Goal: Task Accomplishment & Management: Manage account settings

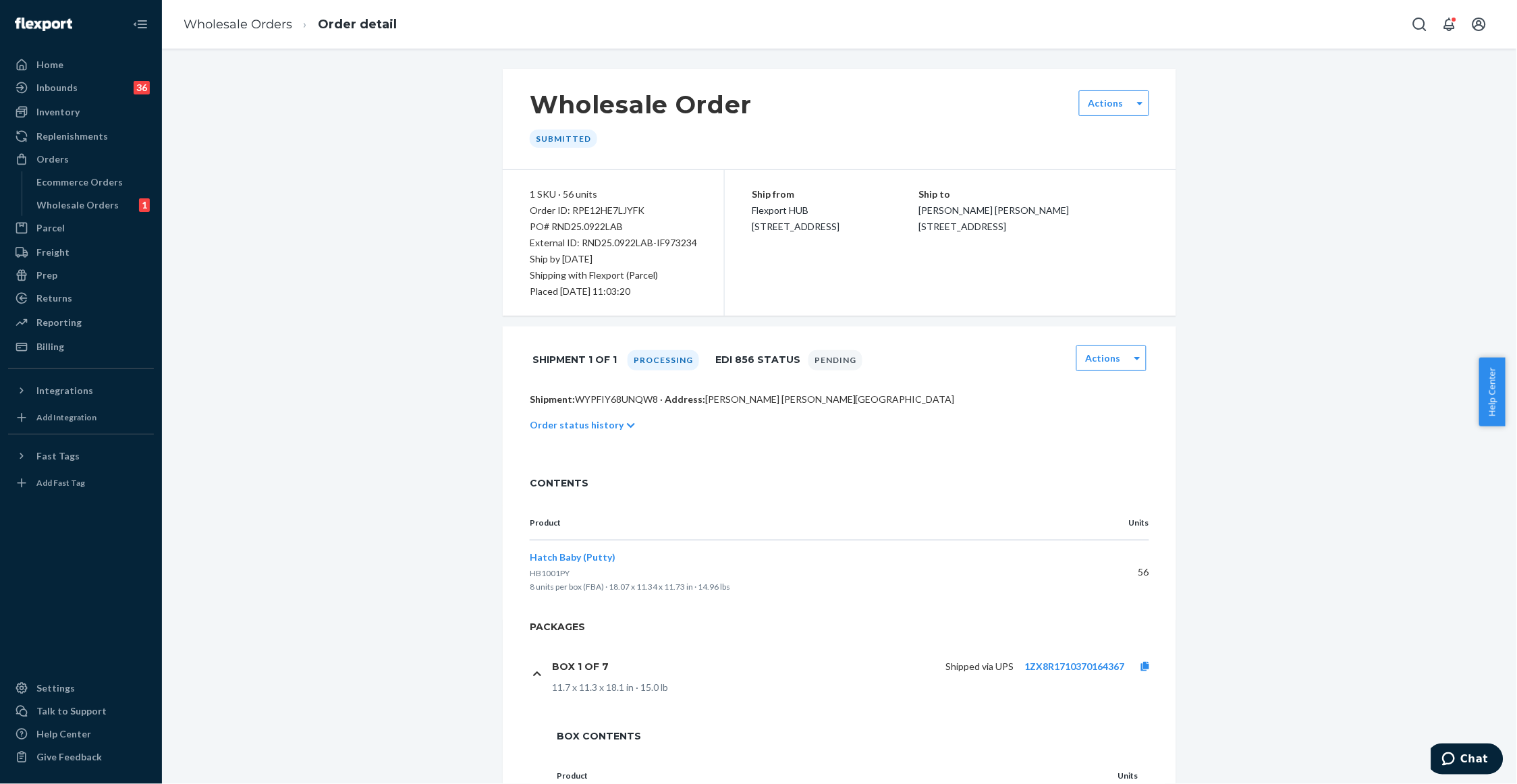
scroll to position [375, 0]
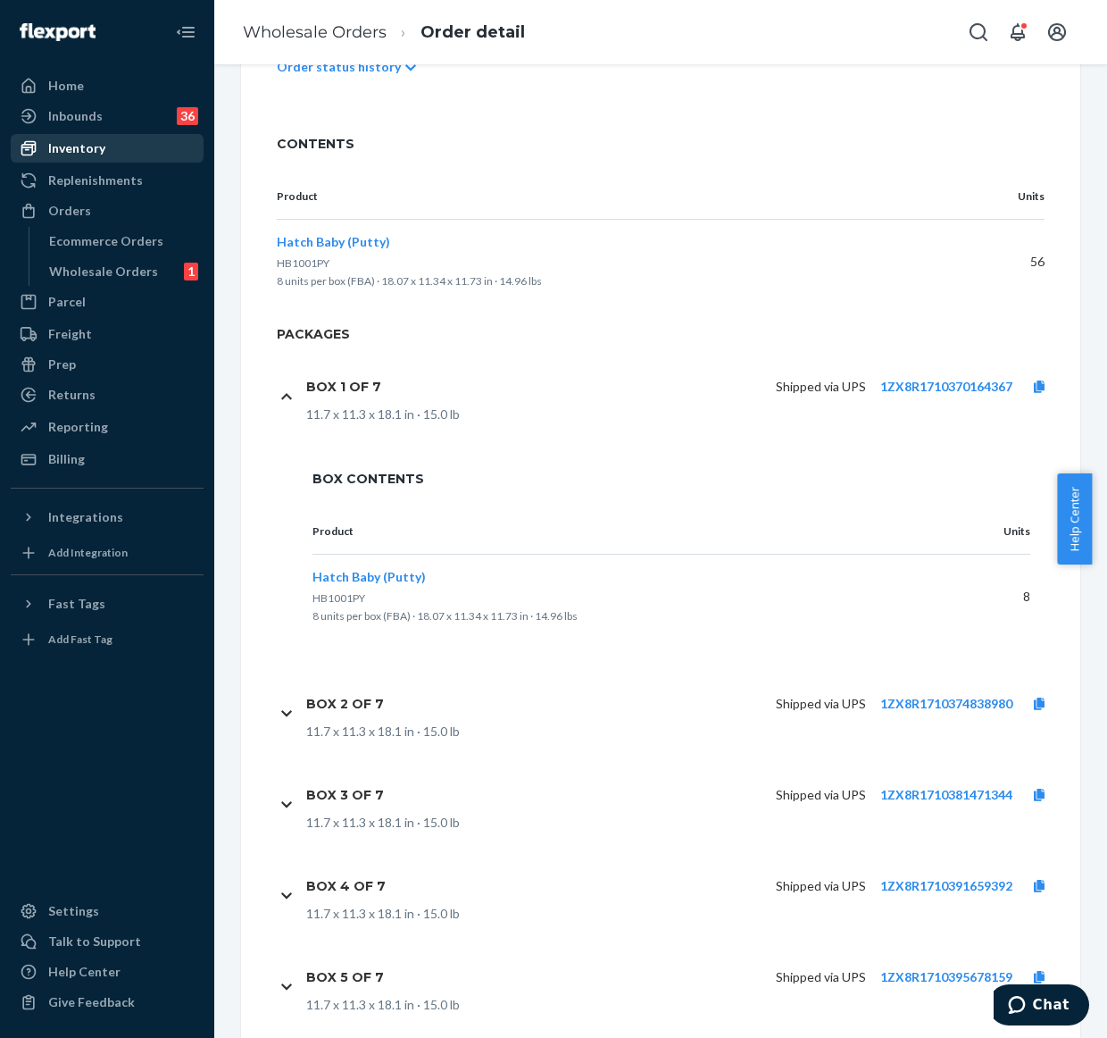
click at [73, 157] on div "Inventory" at bounding box center [107, 148] width 189 height 25
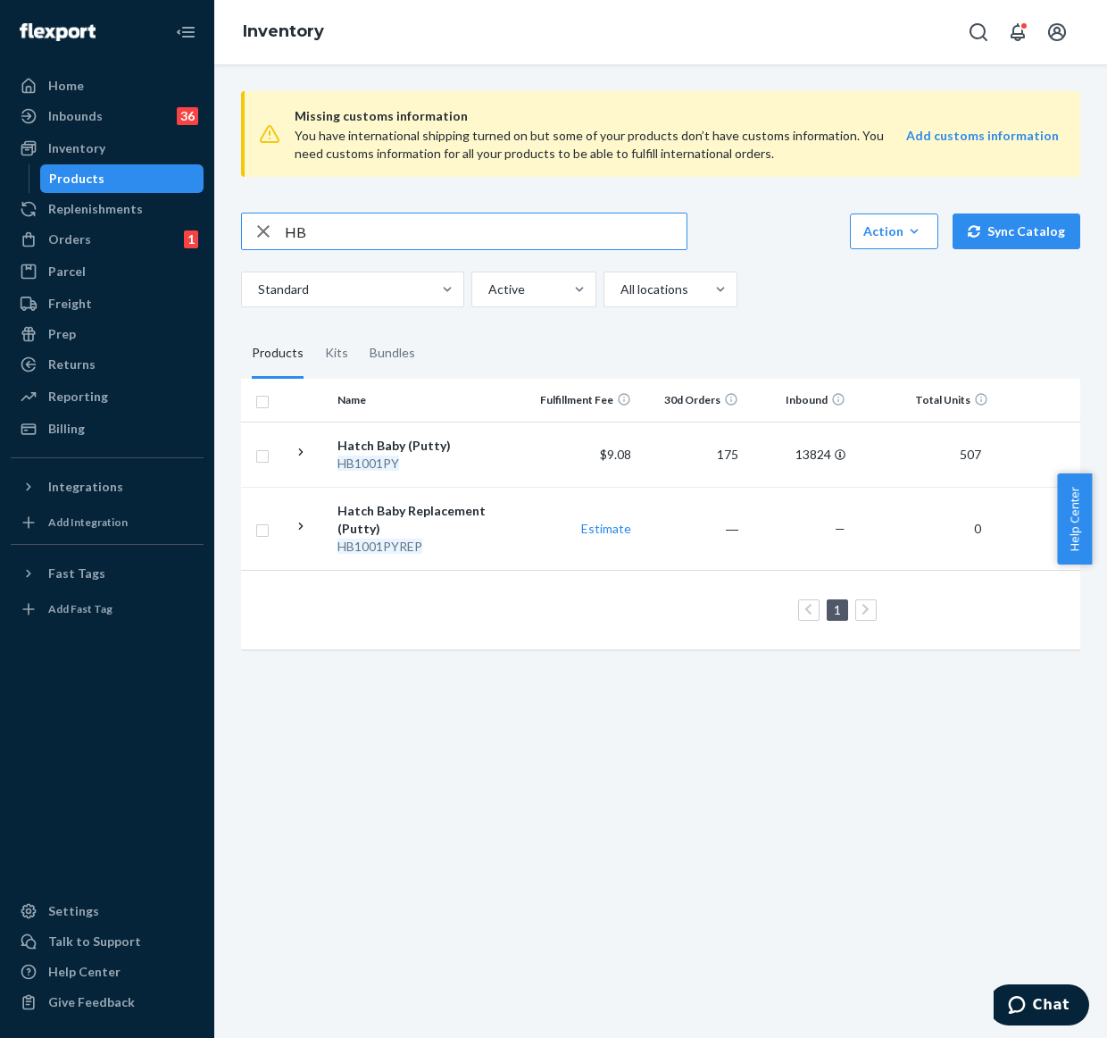
type input "H"
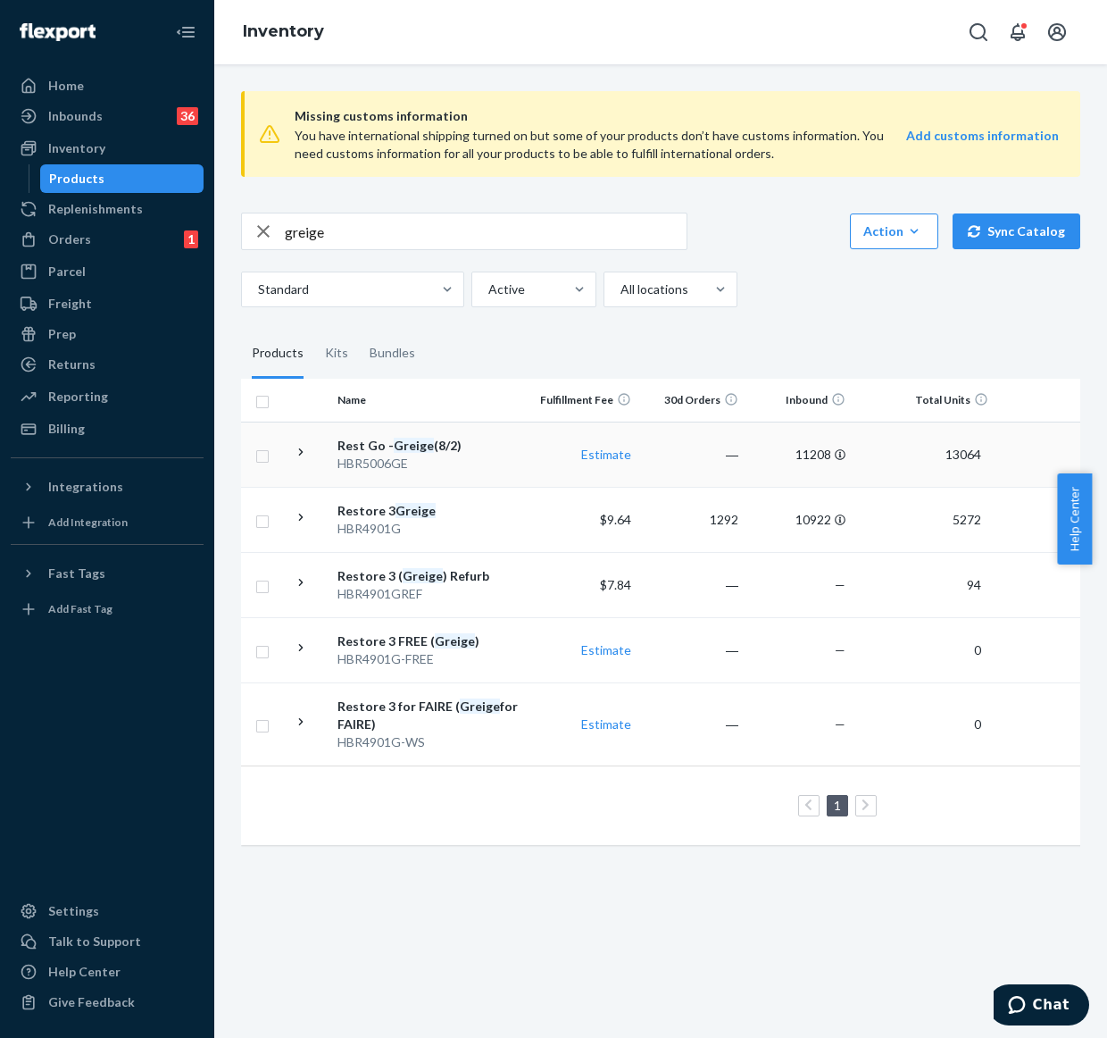
click at [301, 451] on icon at bounding box center [301, 451] width 4 height 7
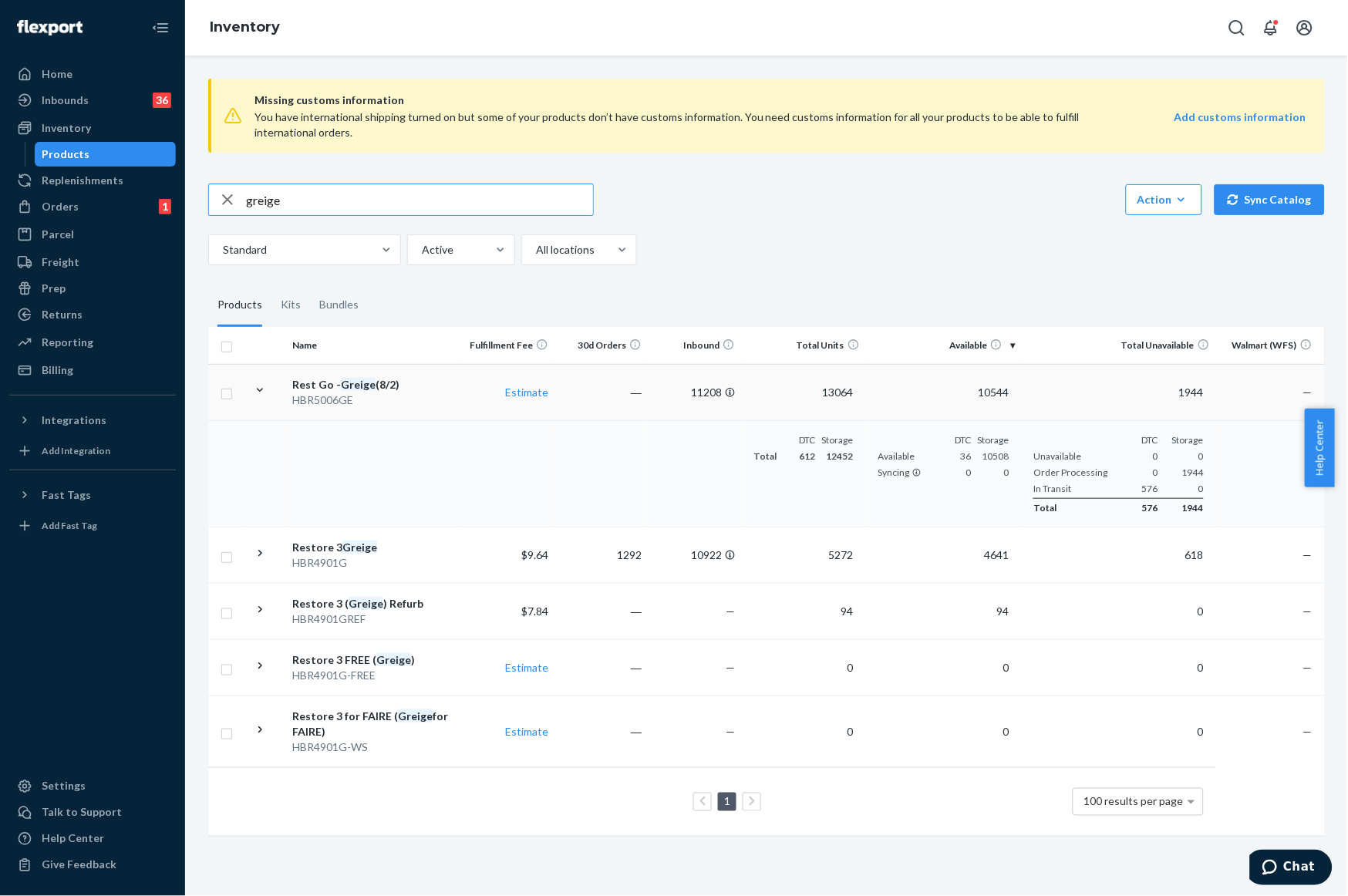
click at [313, 199] on input "greige" at bounding box center [420, 199] width 347 height 31
type input "g"
type input "Ring"
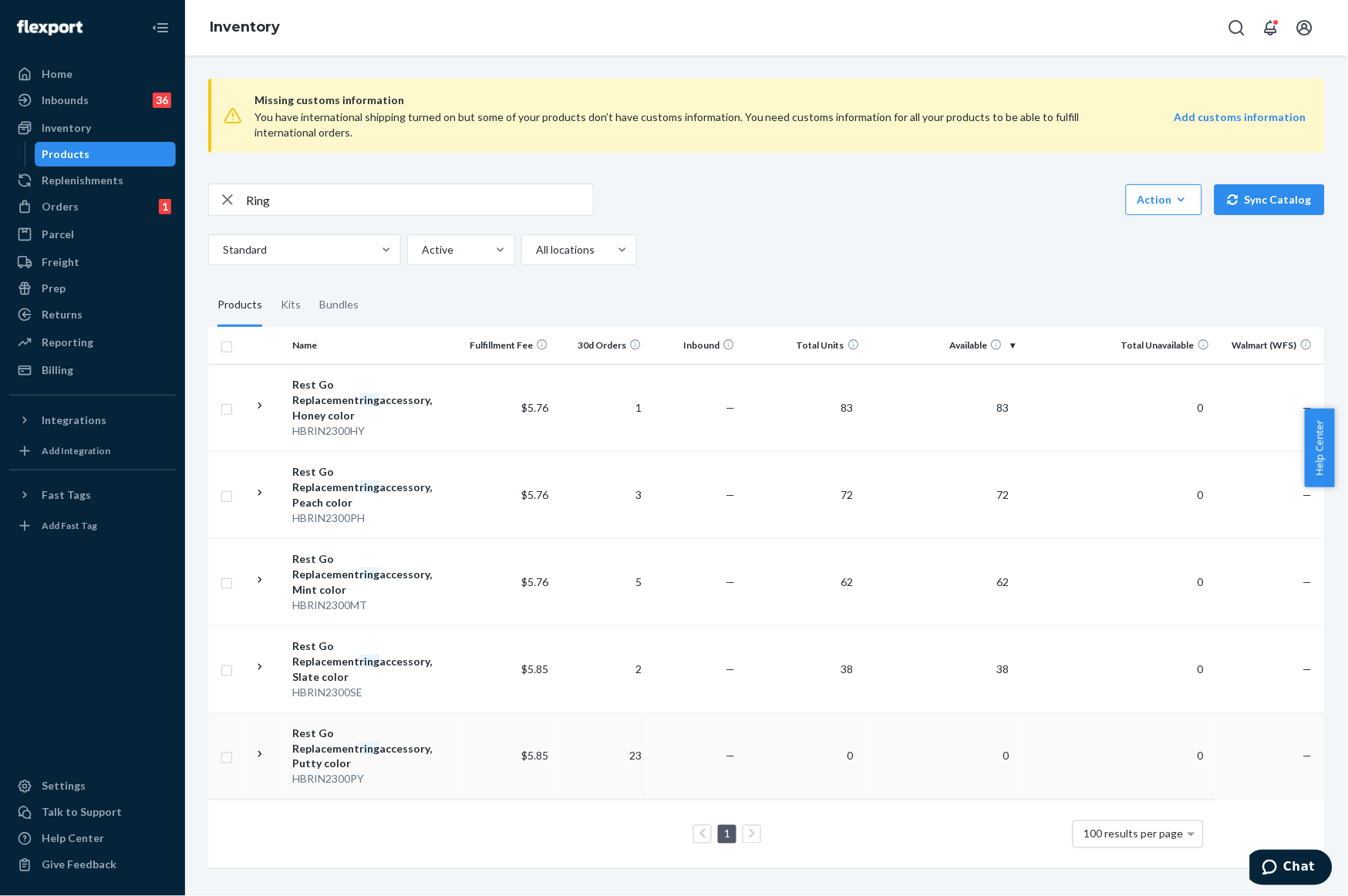
click at [355, 725] on div "Rest Go Replacement ring accessory, Putty color" at bounding box center [373, 748] width 162 height 47
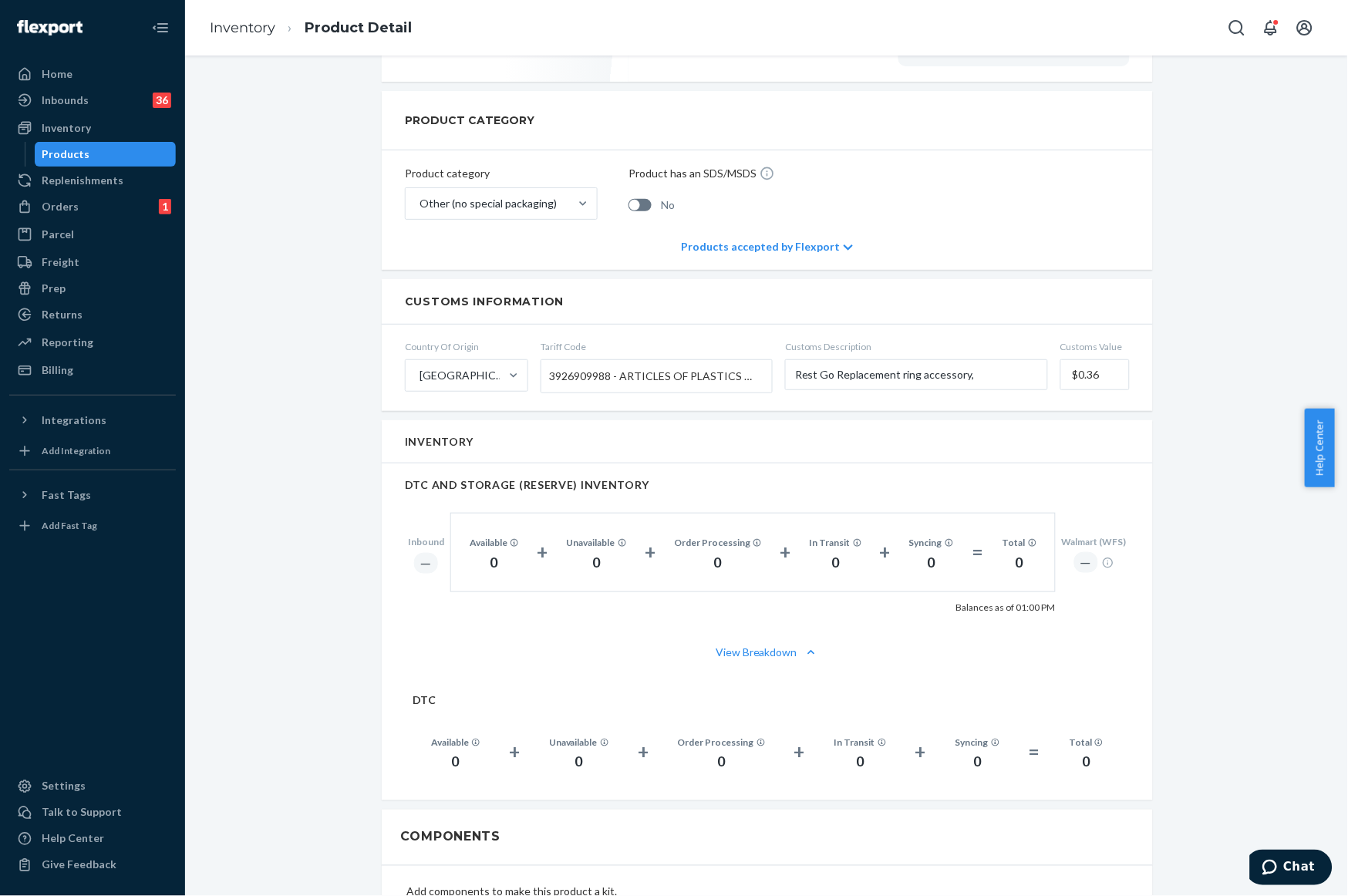
scroll to position [1307, 0]
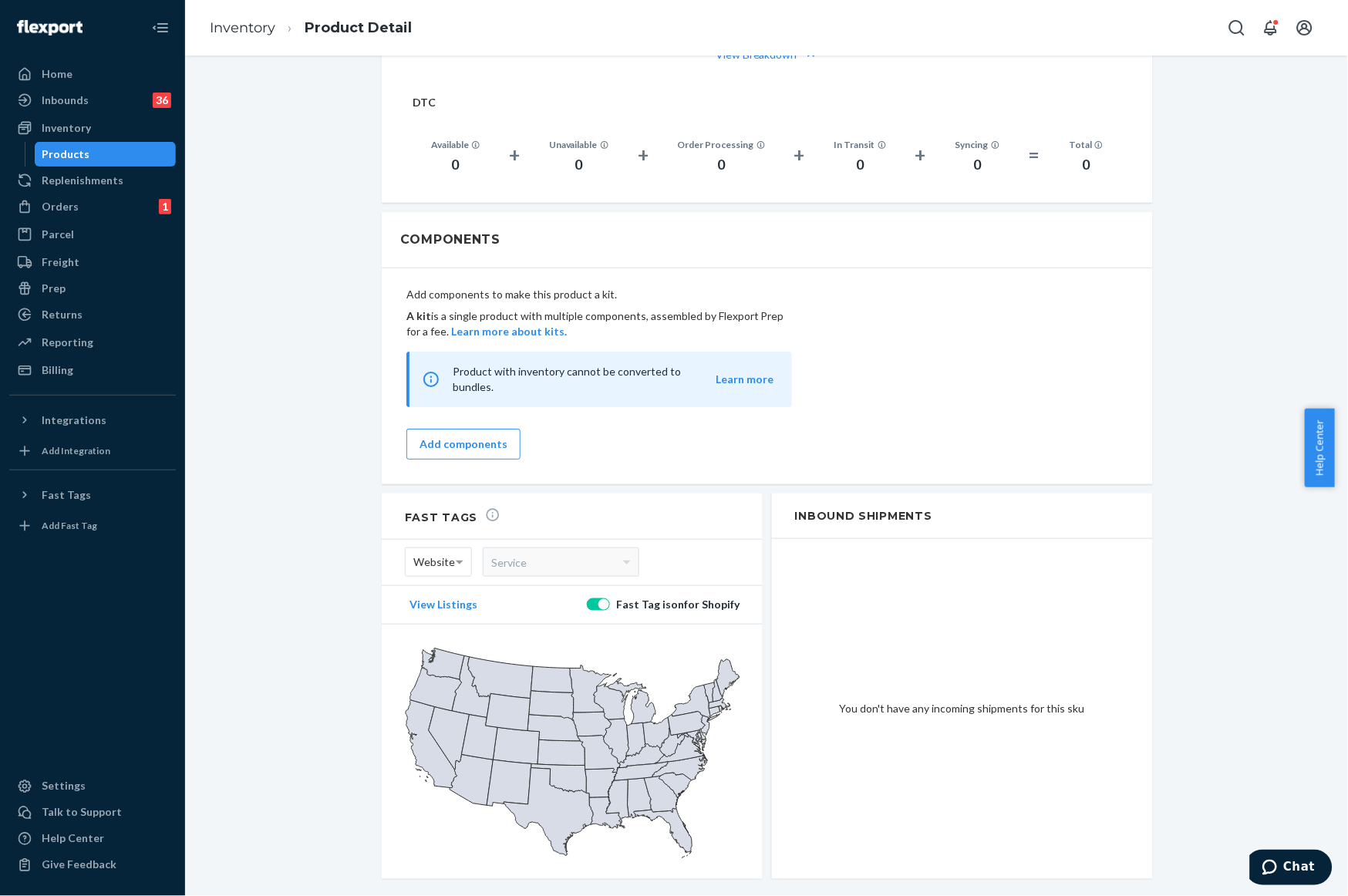
click at [87, 422] on div "Integrations" at bounding box center [73, 420] width 65 height 16
click at [74, 501] on div "Shopify" at bounding box center [60, 499] width 38 height 16
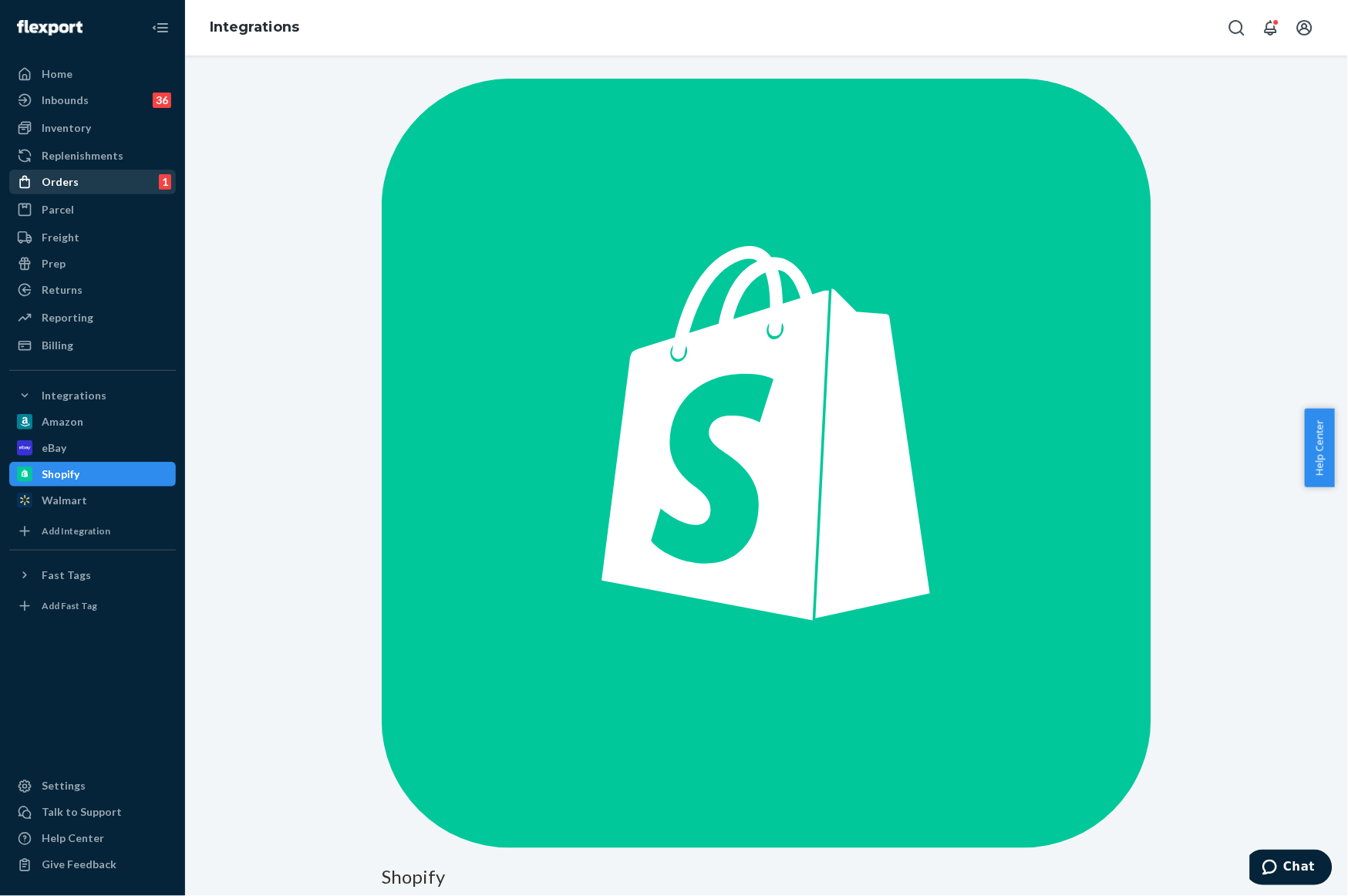
click at [86, 182] on div "Orders 1" at bounding box center [92, 181] width 163 height 22
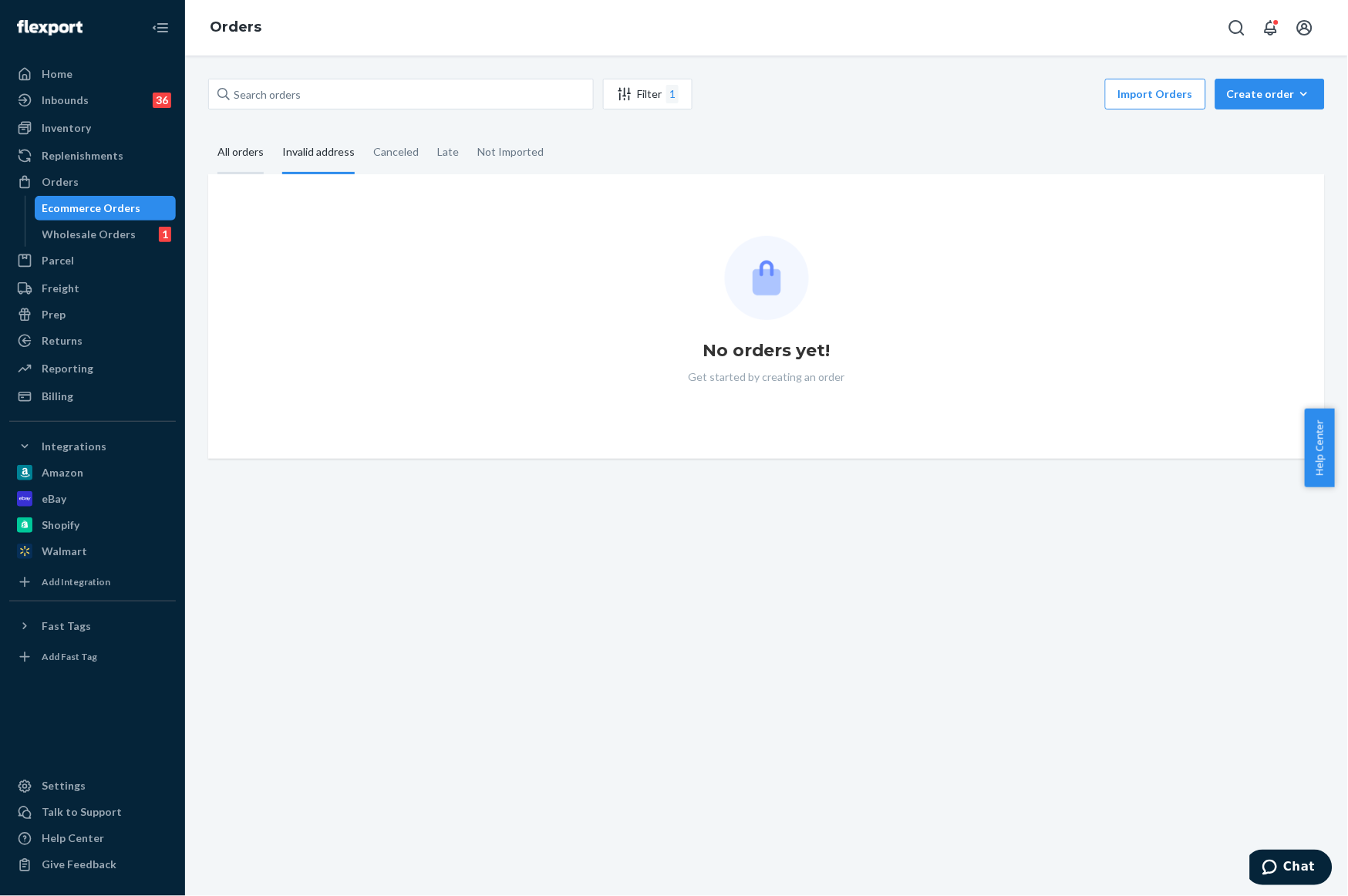
click at [250, 156] on div "All orders" at bounding box center [241, 153] width 47 height 42
click at [208, 132] on input "All orders" at bounding box center [208, 132] width 0 height 0
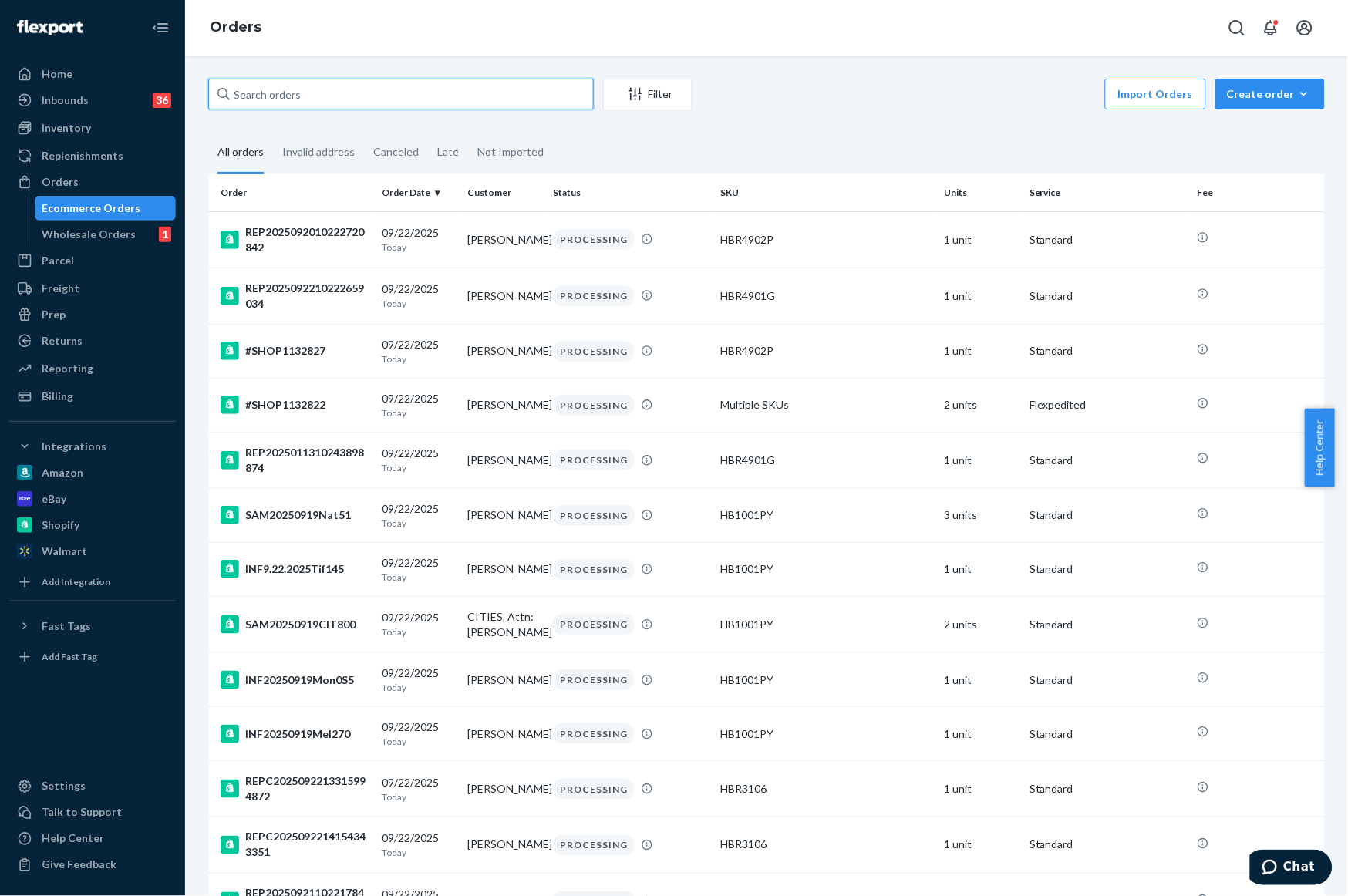
click at [257, 96] on input "text" at bounding box center [401, 94] width 386 height 31
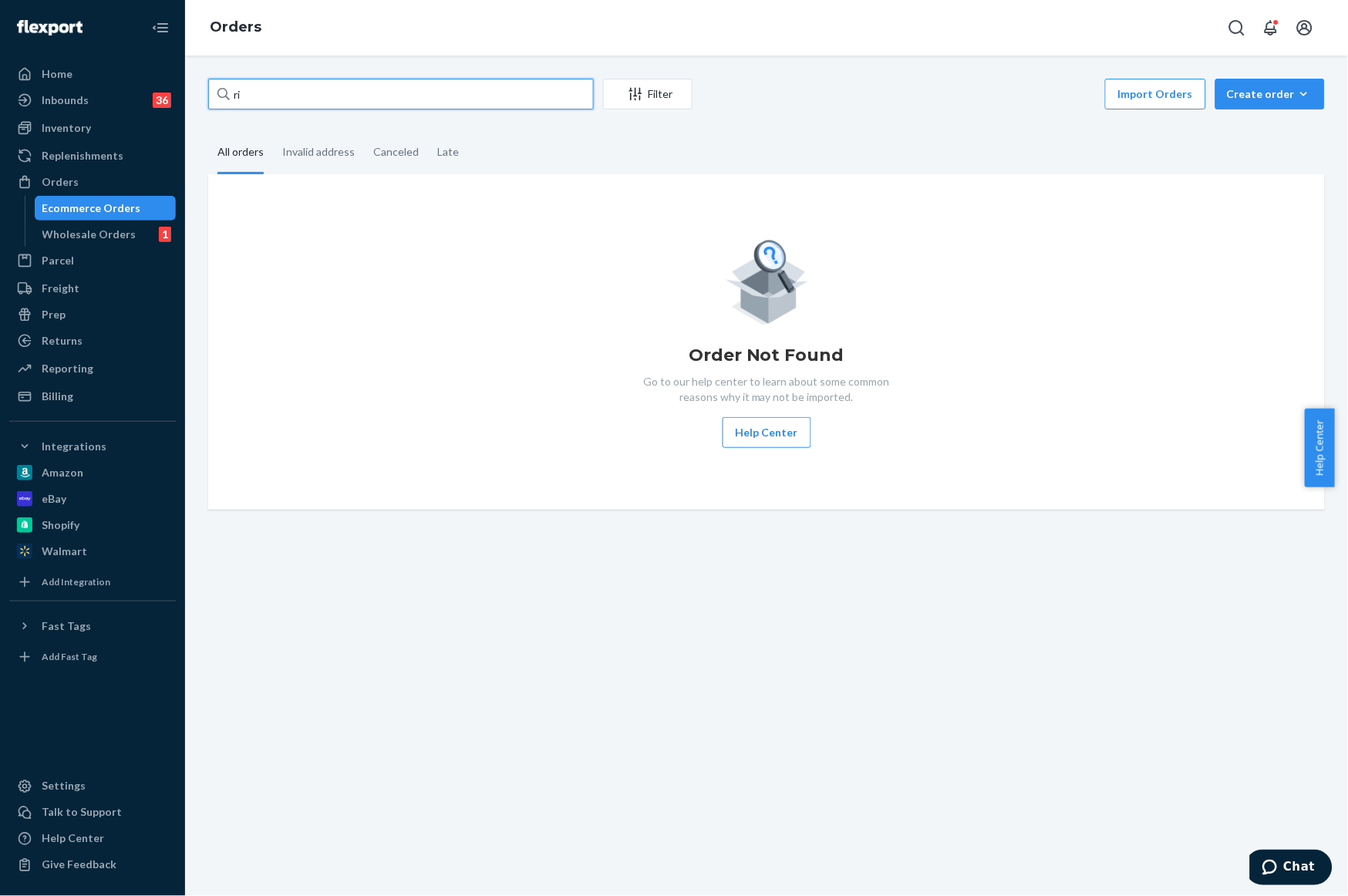
type input "r"
type input "g"
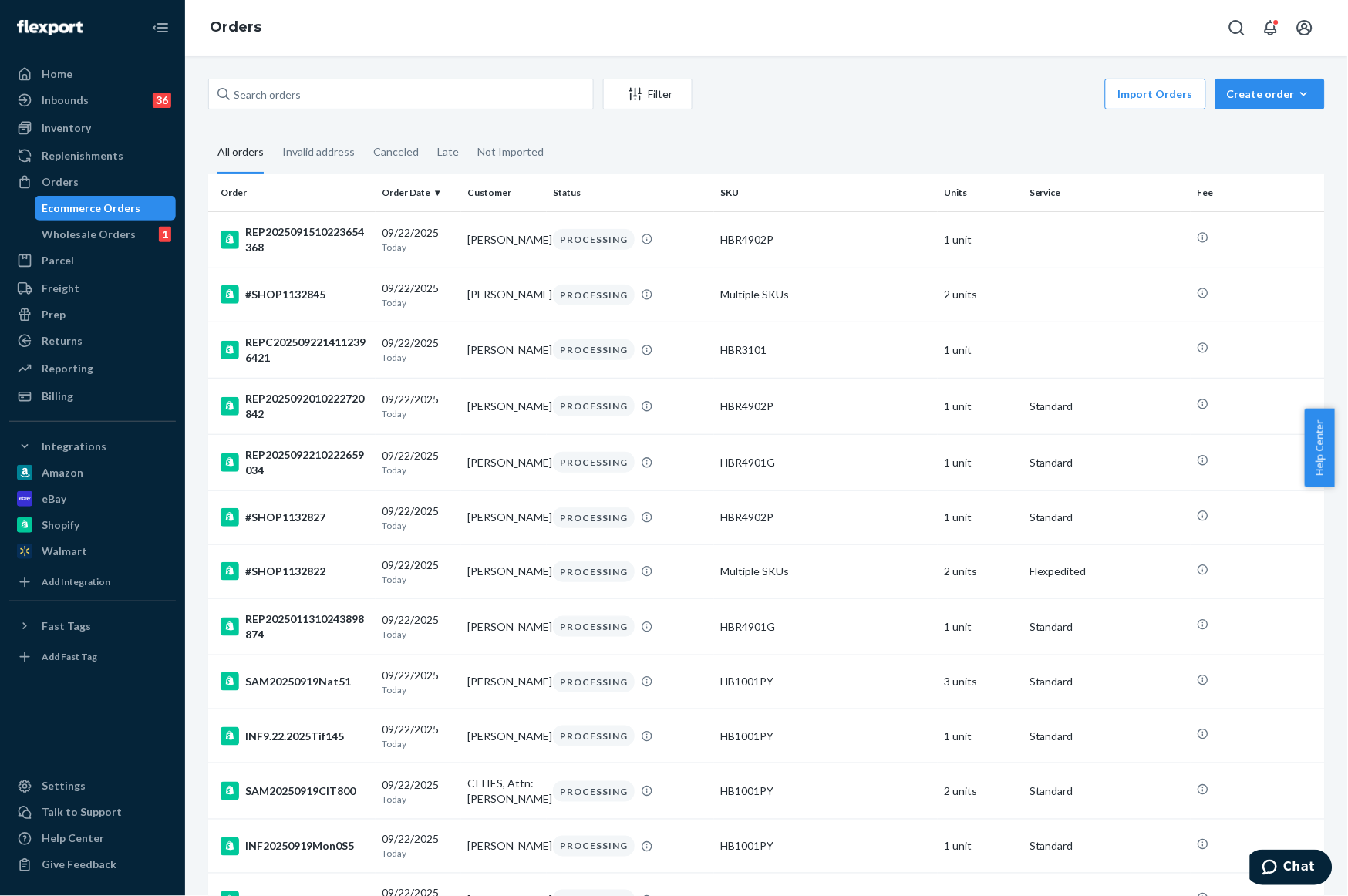
click at [906, 31] on div "Orders" at bounding box center [766, 28] width 1163 height 55
